Goal: Task Accomplishment & Management: Use online tool/utility

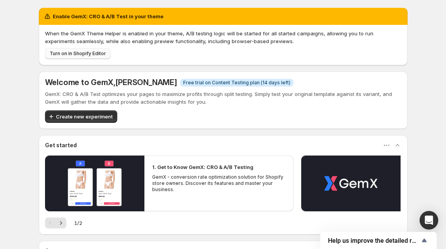
click at [66, 49] on button "Turn on in Shopify Editor" at bounding box center [78, 53] width 66 height 11
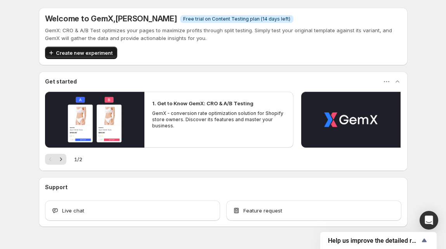
click at [109, 55] on span "Create new experiment" at bounding box center [84, 53] width 57 height 8
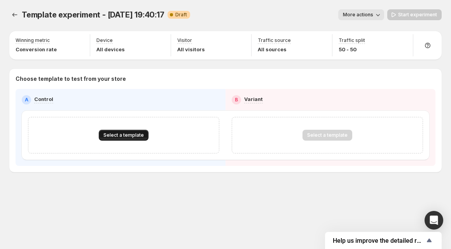
click at [132, 132] on span "Select a template" at bounding box center [123, 135] width 40 height 6
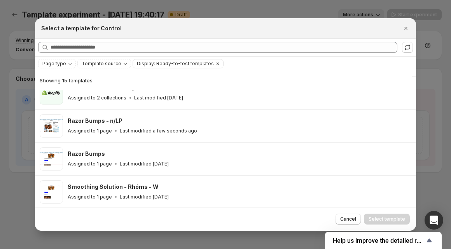
scroll to position [134, 0]
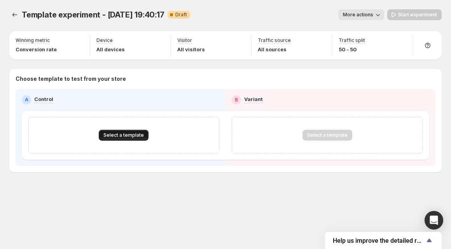
click at [115, 138] on span "Select a template" at bounding box center [123, 135] width 40 height 6
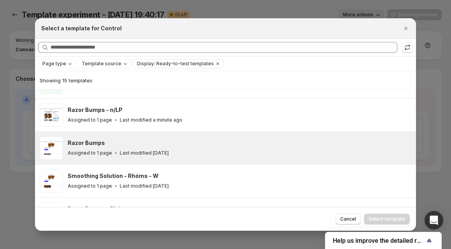
scroll to position [135, 0]
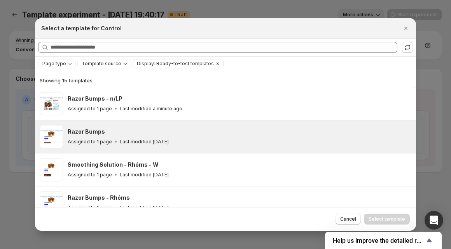
click at [77, 136] on div "Razor Bumps Assigned to 1 page Last modified [DATE]" at bounding box center [238, 137] width 341 height 18
click at [152, 138] on div "Assigned to 1 page Last modified [DATE]" at bounding box center [238, 142] width 341 height 8
click at [265, 131] on div "Razor Bumps" at bounding box center [238, 132] width 341 height 8
click at [380, 214] on button "Select template" at bounding box center [387, 219] width 46 height 11
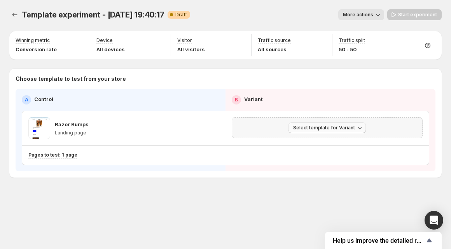
click at [339, 128] on span "Select template for Variant" at bounding box center [324, 128] width 62 height 6
click at [339, 139] on button "Select an existing template" at bounding box center [328, 144] width 84 height 12
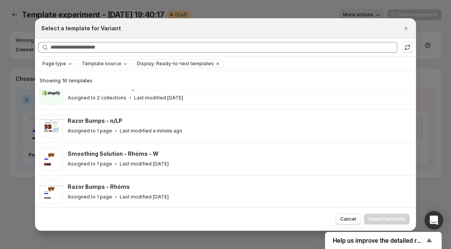
scroll to position [87, 0]
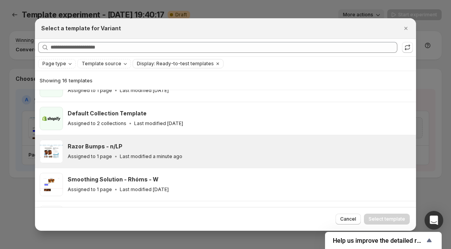
click at [228, 146] on div "Razor Bumps - n/LP" at bounding box center [238, 147] width 341 height 8
click at [380, 216] on span "Select template" at bounding box center [386, 219] width 37 height 6
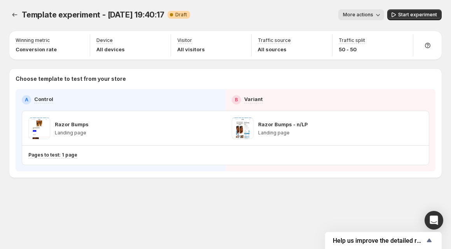
click at [366, 14] on span "More actions" at bounding box center [358, 15] width 30 height 6
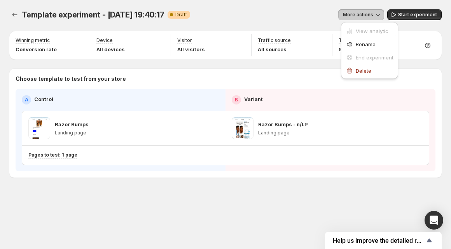
click at [366, 14] on span "More actions" at bounding box center [358, 15] width 30 height 6
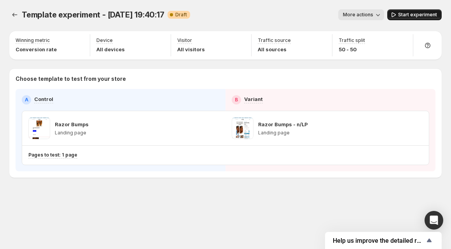
click at [397, 16] on icon "button" at bounding box center [393, 15] width 8 height 8
click at [431, 41] on div at bounding box center [427, 45] width 22 height 22
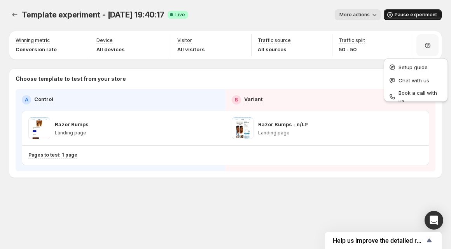
click at [317, 75] on p "Choose template to test from your store" at bounding box center [226, 79] width 420 height 8
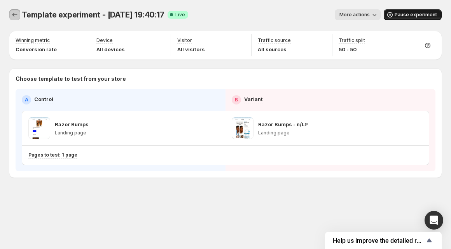
click at [14, 16] on icon "Experiments" at bounding box center [15, 15] width 8 height 8
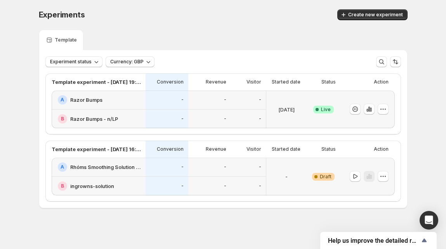
click at [319, 40] on div "Template" at bounding box center [223, 40] width 369 height 21
click at [387, 178] on icon "button" at bounding box center [384, 176] width 8 height 8
click at [377, 226] on button "Delete" at bounding box center [385, 232] width 52 height 12
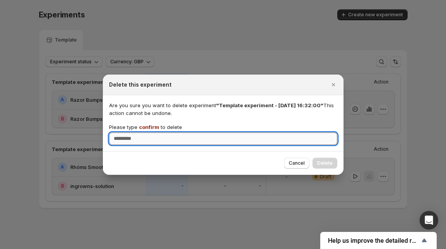
click at [302, 144] on input "Please type confirm to delete" at bounding box center [223, 138] width 228 height 12
type input "*******"
click at [318, 160] on button "Delete" at bounding box center [325, 163] width 25 height 11
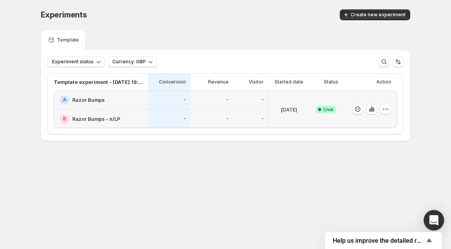
click at [430, 220] on icon "Open Intercom Messenger" at bounding box center [433, 220] width 9 height 10
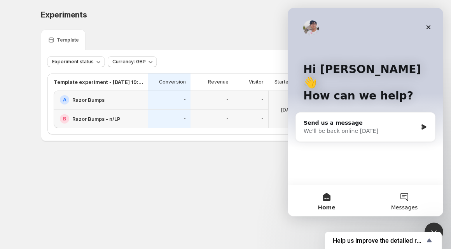
click at [404, 203] on button "Messages" at bounding box center [404, 200] width 78 height 31
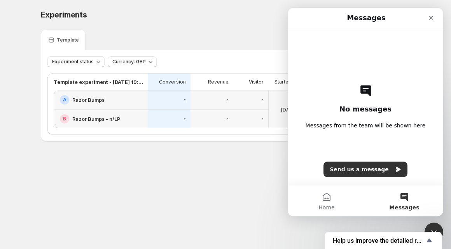
click at [432, 232] on icon "Close Intercom Messenger" at bounding box center [433, 231] width 9 height 9
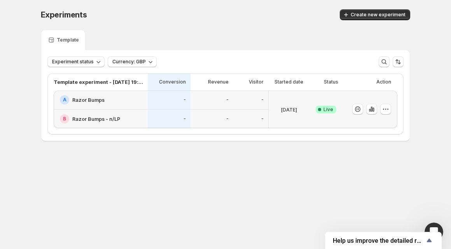
click at [326, 170] on div "Experiments. This page is ready Experiments Create new experiment Template Expe…" at bounding box center [225, 91] width 388 height 183
click at [197, 57] on div "Experiment status Currency: GBP More views More views Create new view" at bounding box center [225, 61] width 356 height 11
click at [169, 13] on div "Experiments" at bounding box center [125, 14] width 169 height 11
